Goal: Information Seeking & Learning: Learn about a topic

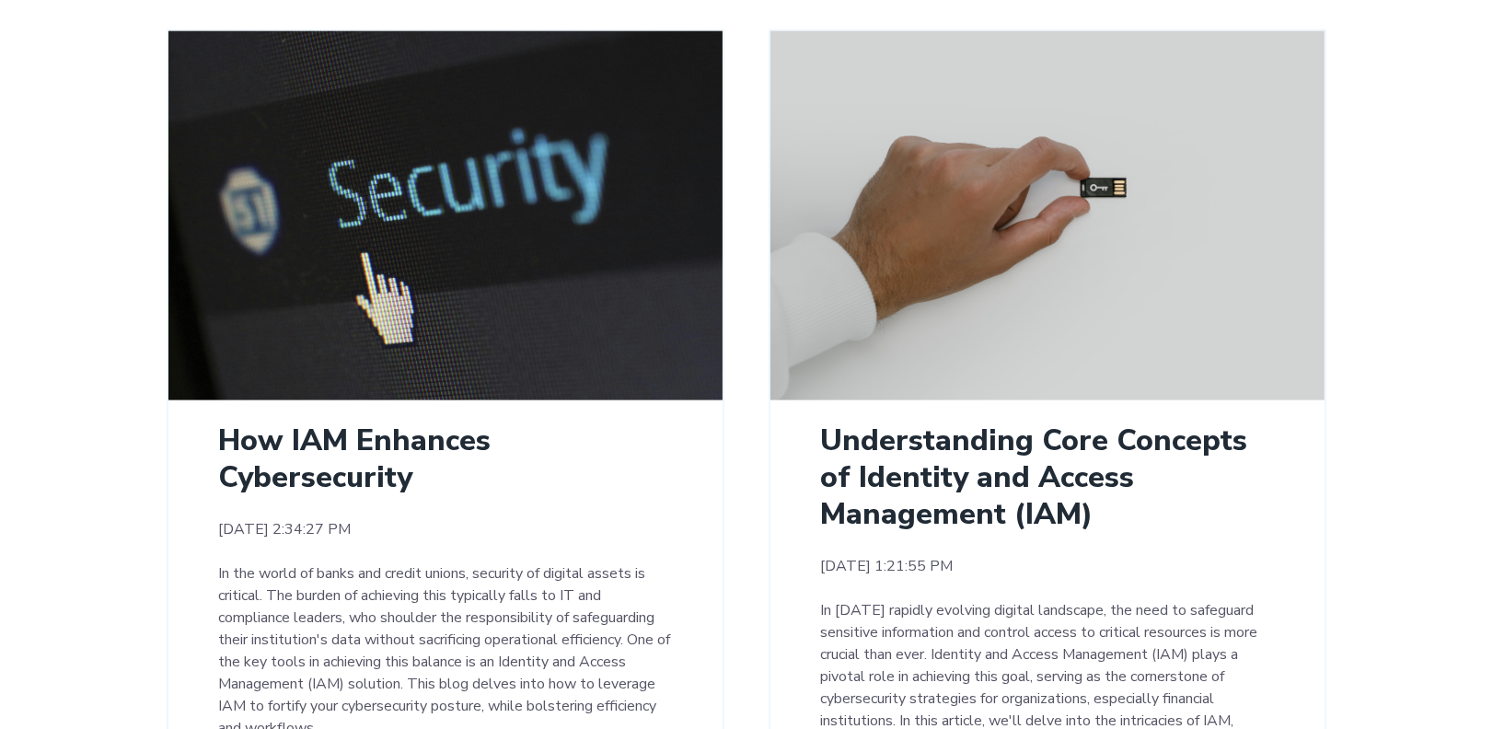
scroll to position [1959, 0]
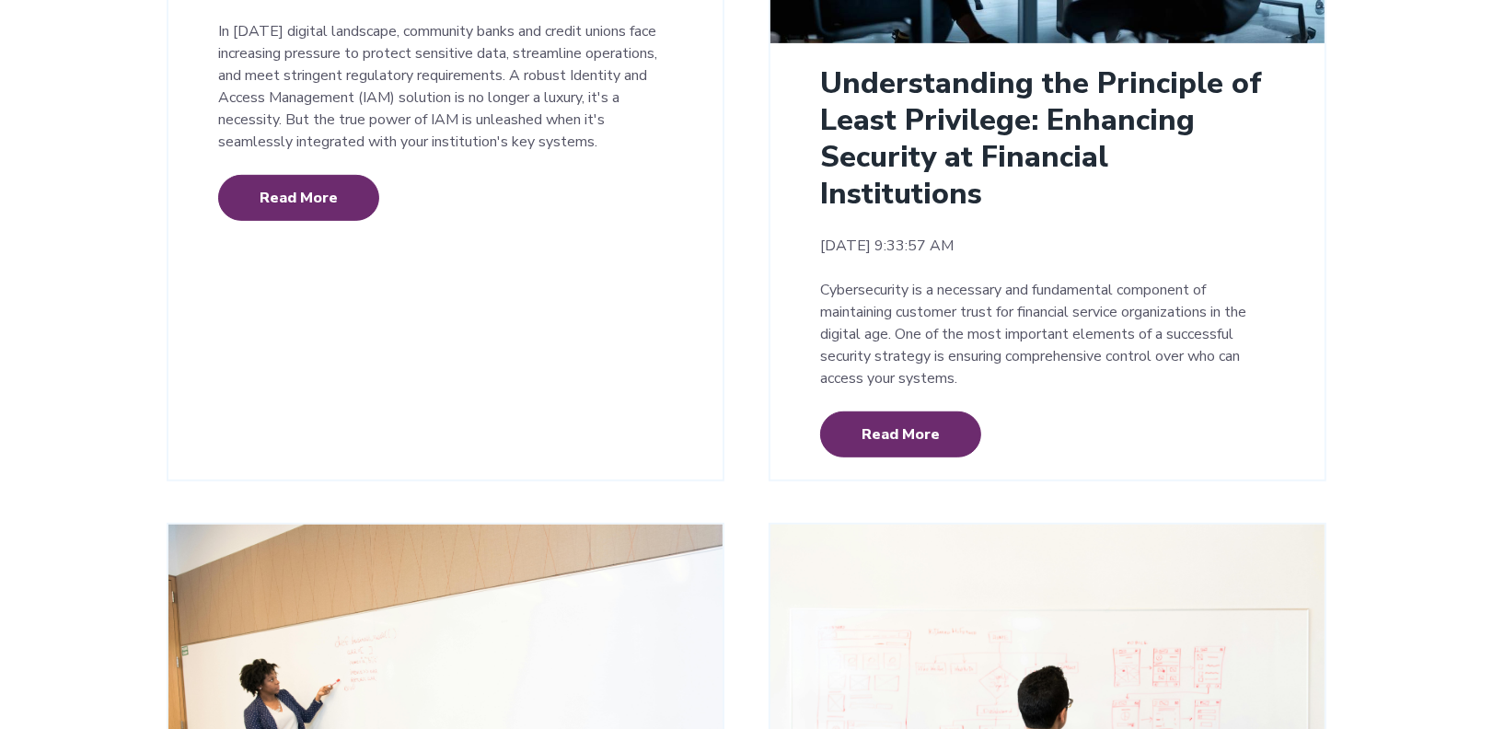
scroll to position [0, 0]
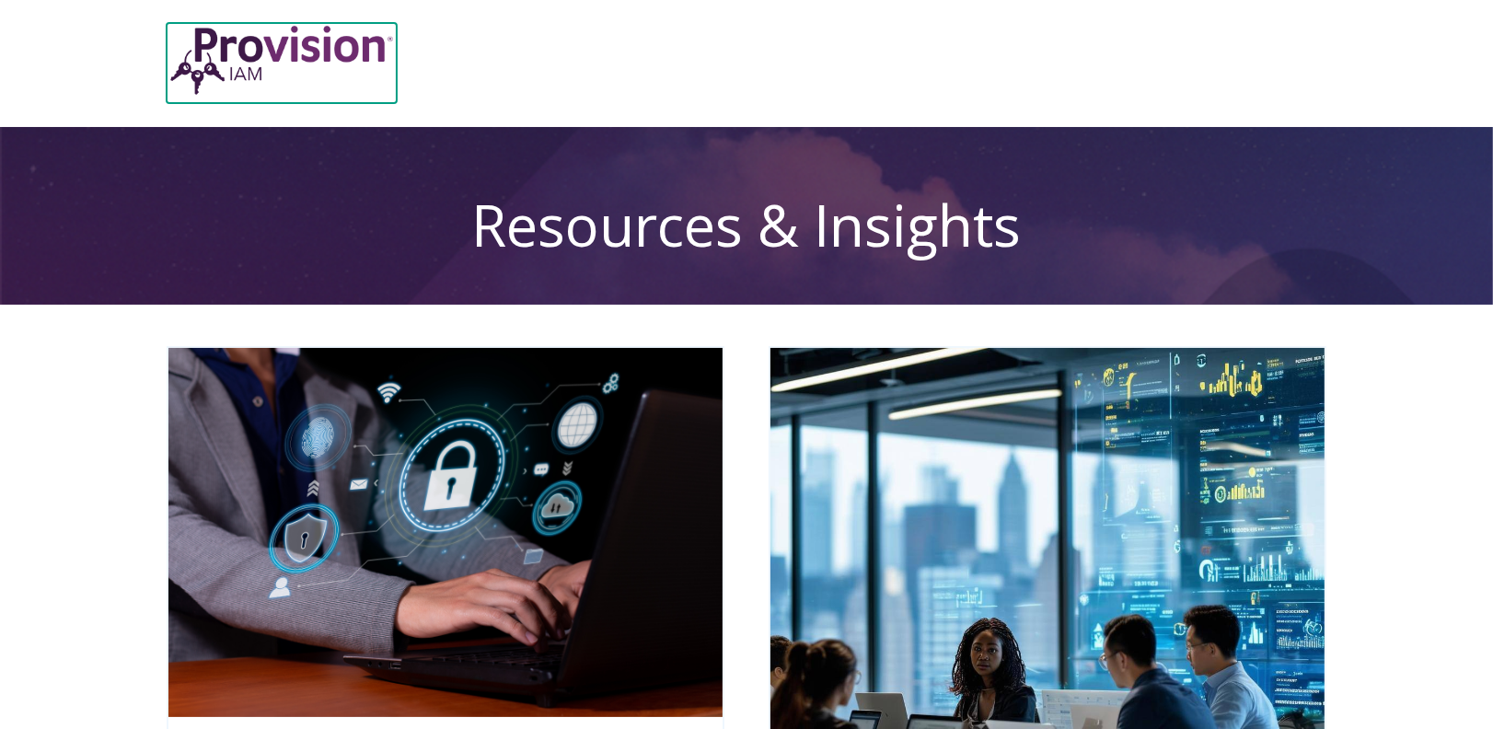
click at [264, 52] on img at bounding box center [282, 60] width 230 height 75
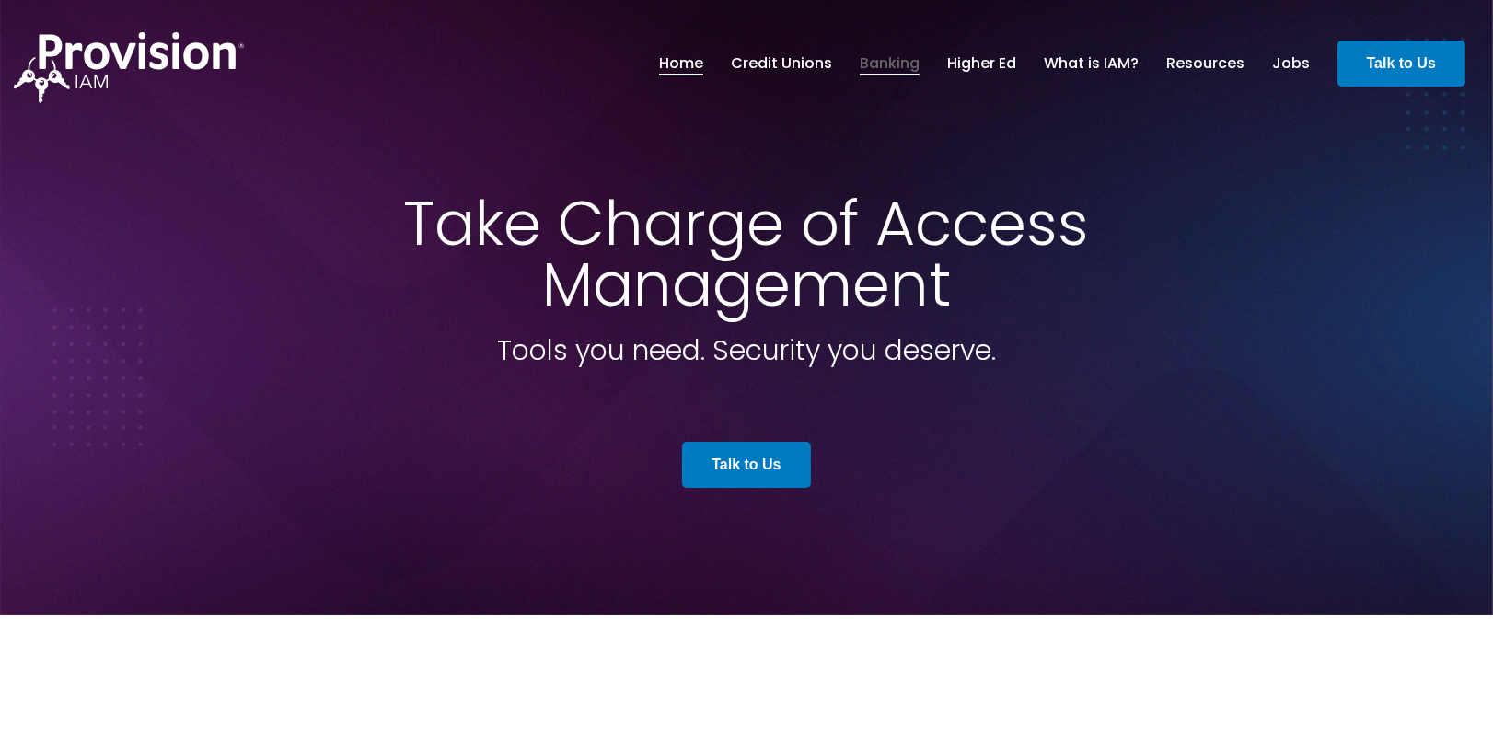
click at [872, 65] on link "Banking" at bounding box center [889, 63] width 60 height 31
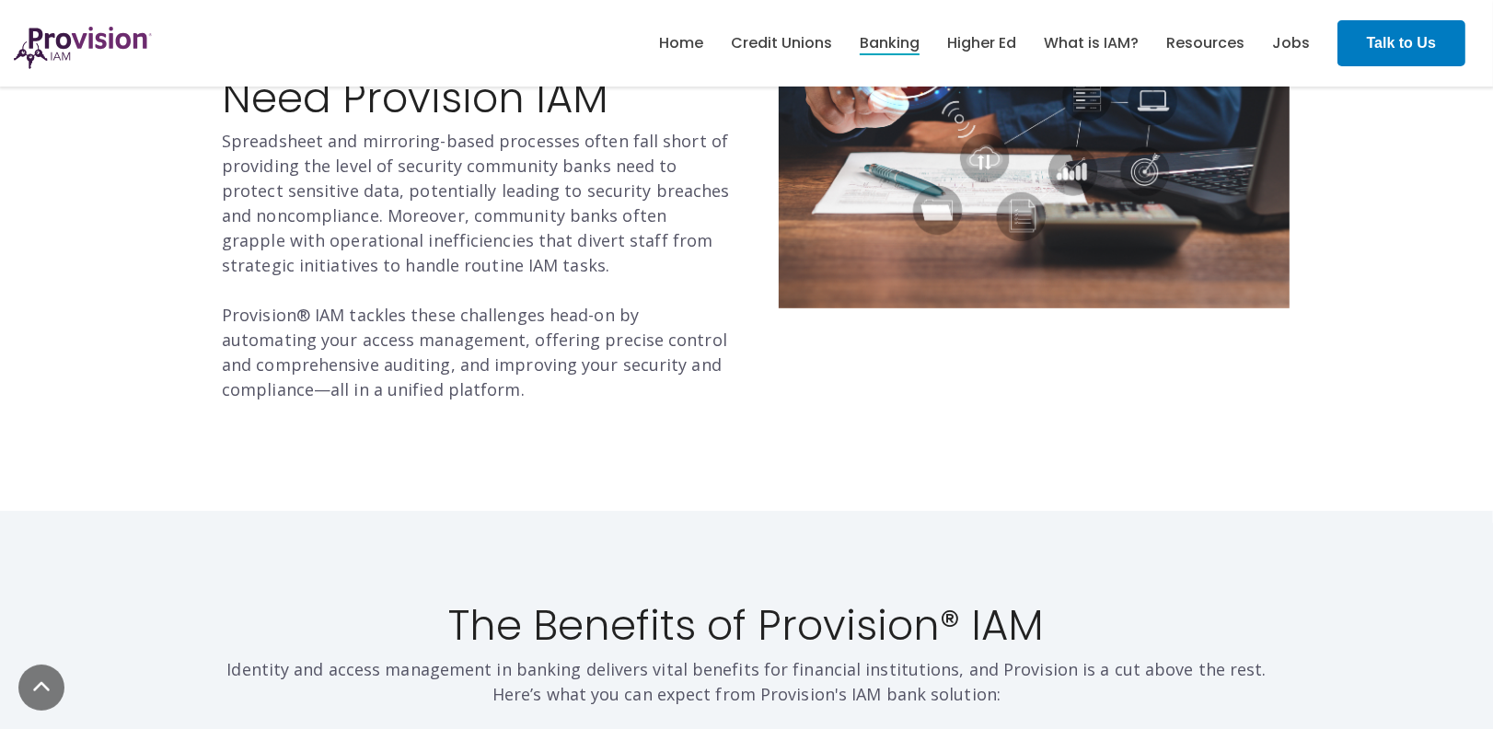
scroll to position [613, 0]
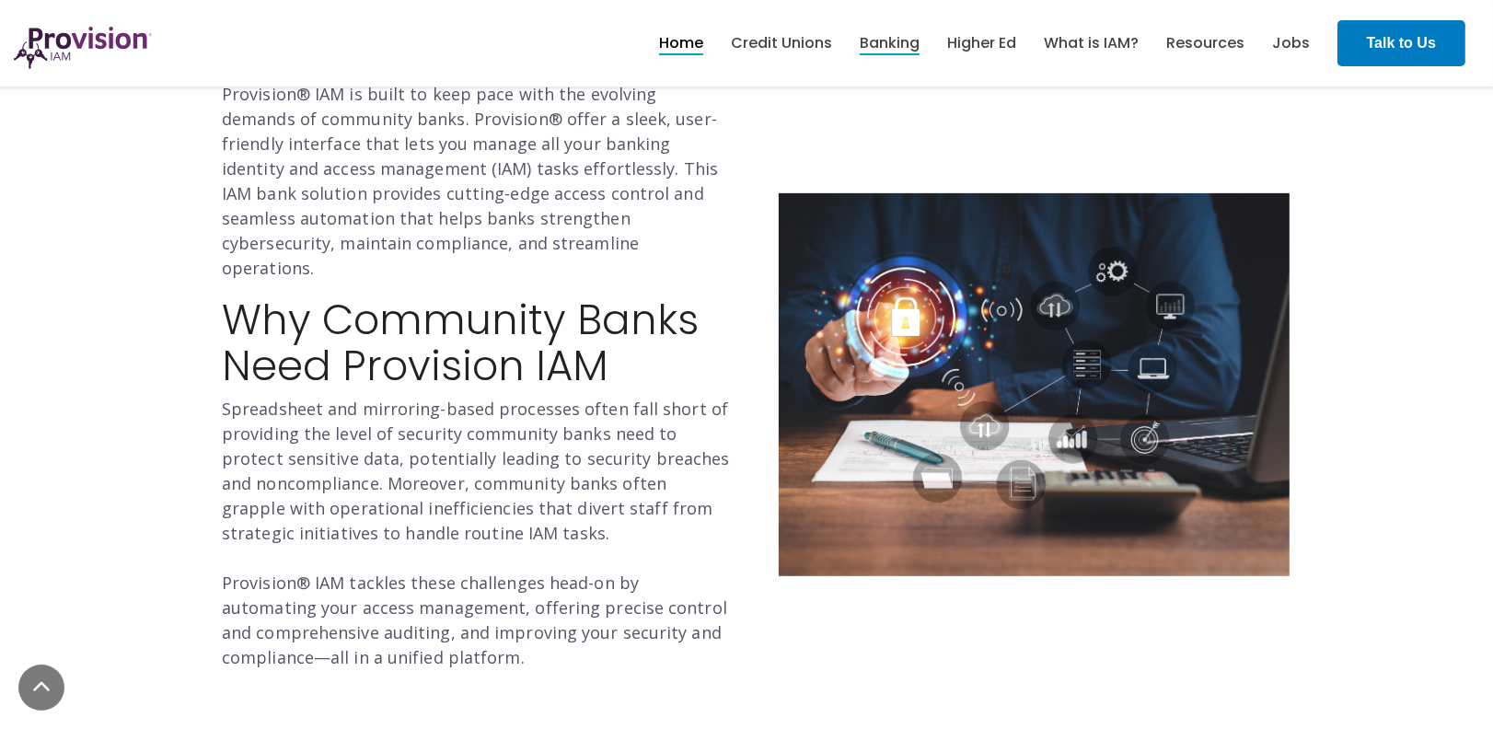
click at [687, 47] on link "Home" at bounding box center [681, 43] width 44 height 31
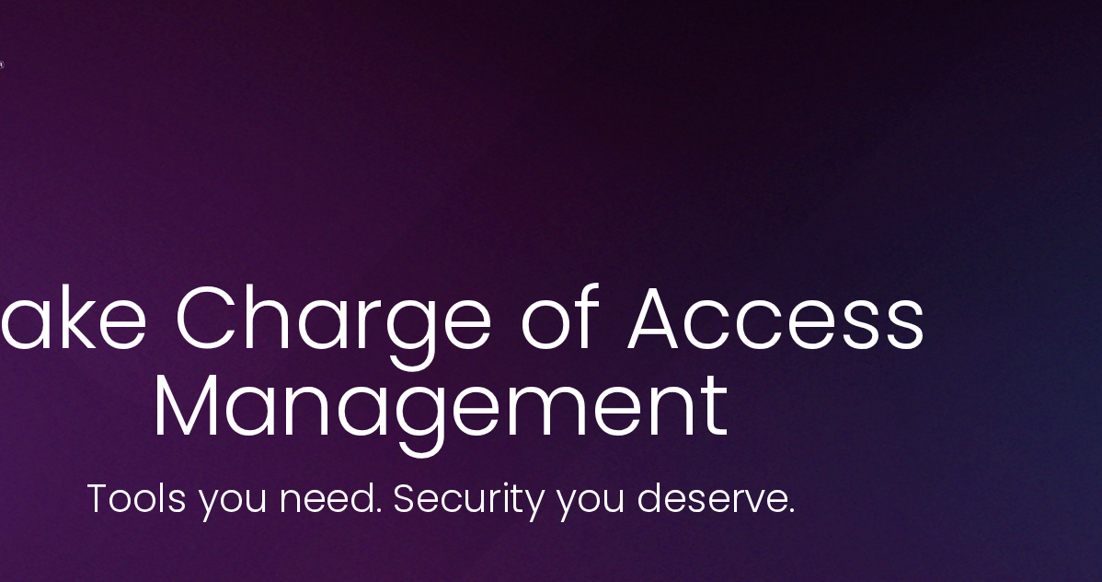
click at [0, 0] on link "Resources" at bounding box center [0, 0] width 0 height 0
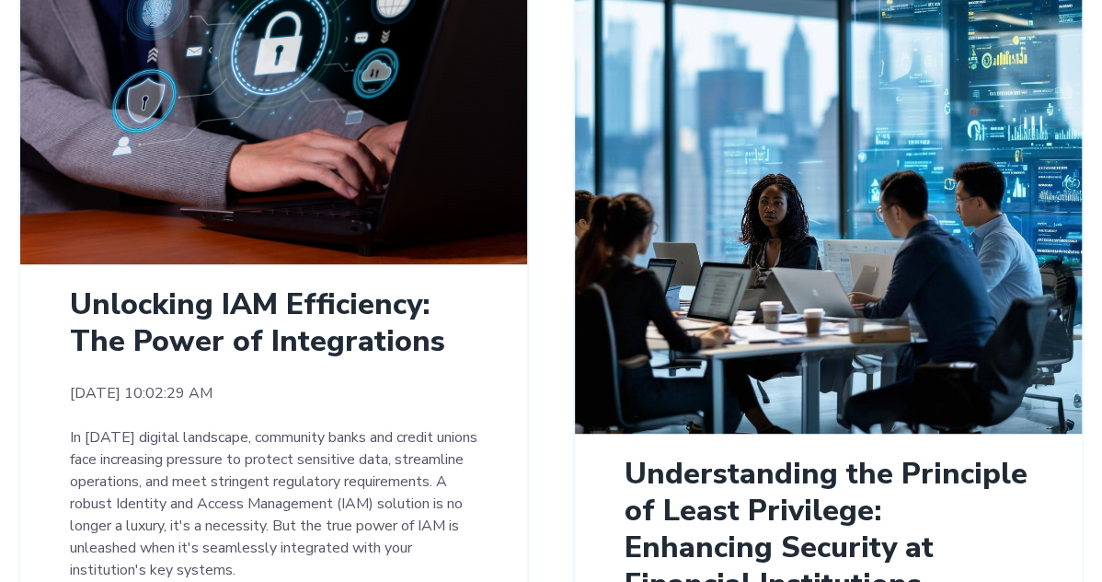
scroll to position [394, 0]
